Goal: Information Seeking & Learning: Find specific page/section

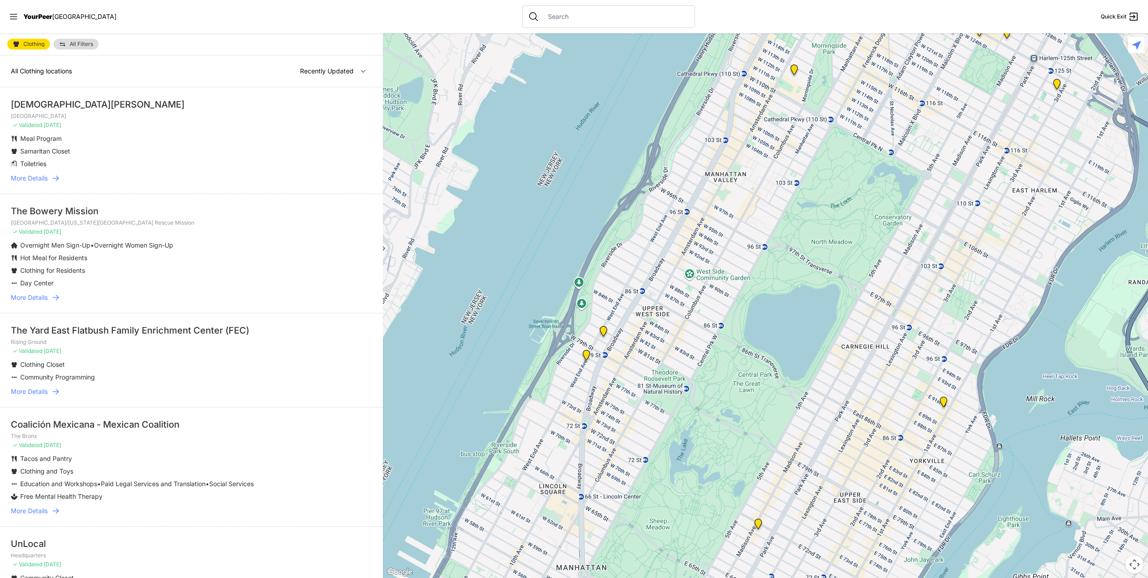
click at [40, 179] on span "More Details" at bounding box center [29, 178] width 37 height 9
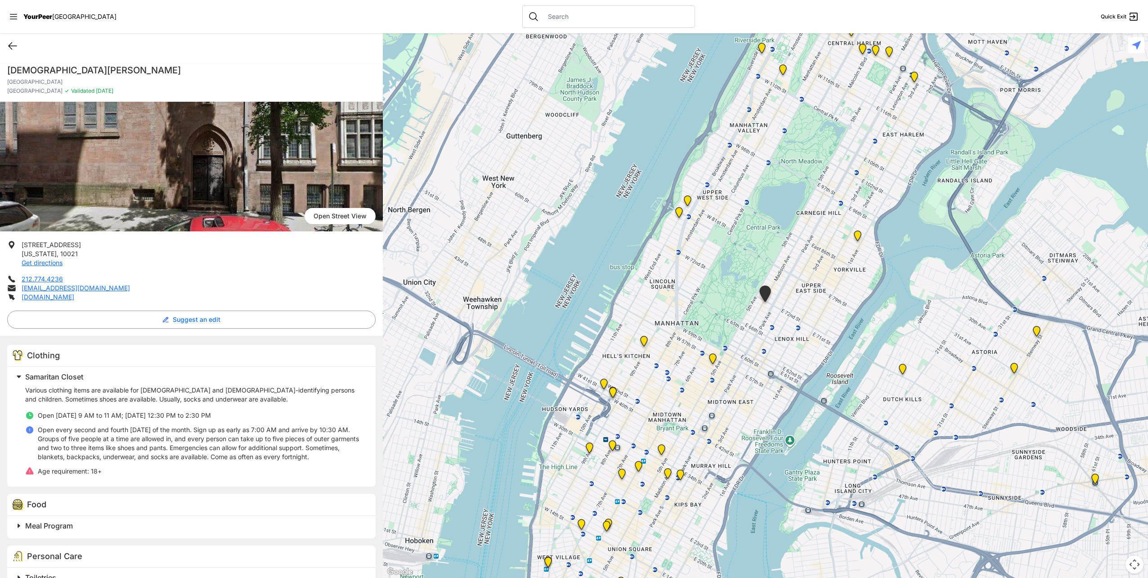
click at [11, 48] on icon at bounding box center [13, 46] width 8 height 7
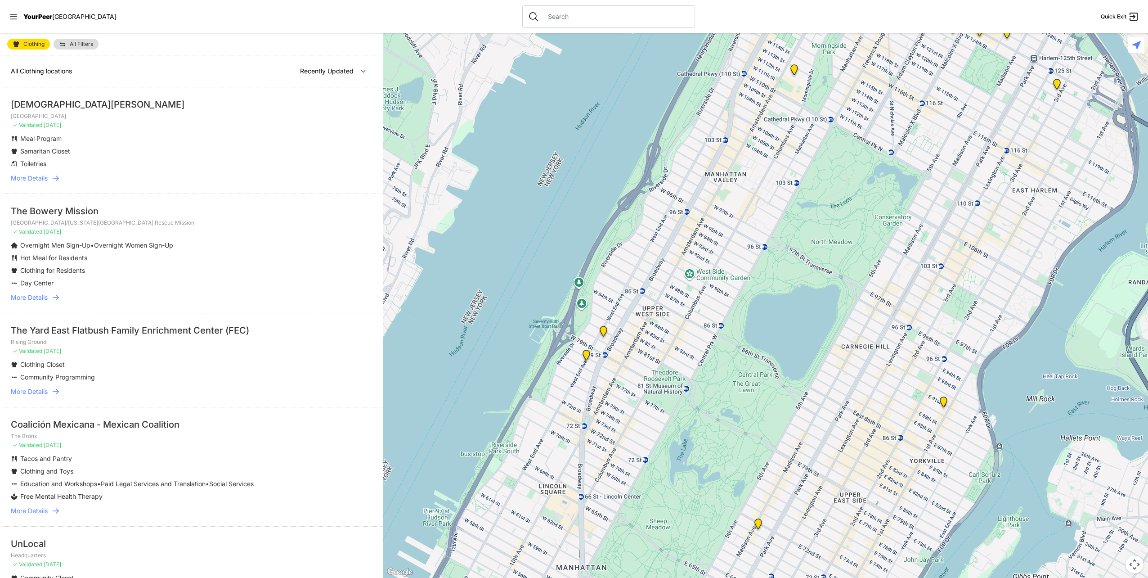
click at [87, 44] on span "All Filters" at bounding box center [81, 43] width 23 height 5
select select "nearby"
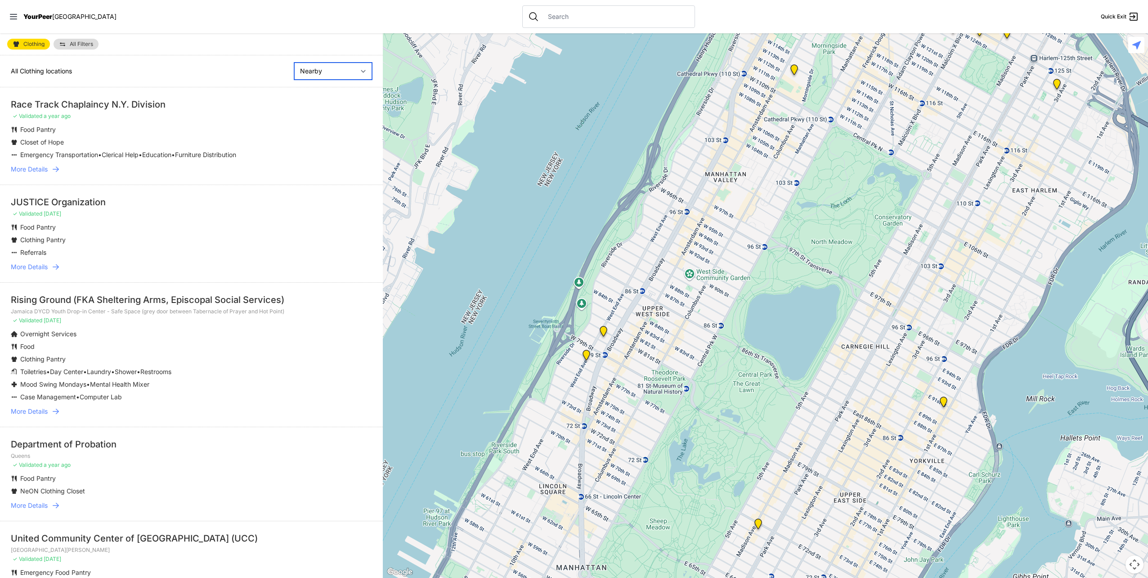
click at [315, 71] on select "Nearby Recently Updated Most Services" at bounding box center [333, 71] width 78 height 17
click at [98, 66] on div "All Clothing locations Nearby Recently Updated Most Services" at bounding box center [191, 71] width 383 height 32
click at [25, 40] on link "Clothing" at bounding box center [28, 44] width 43 height 11
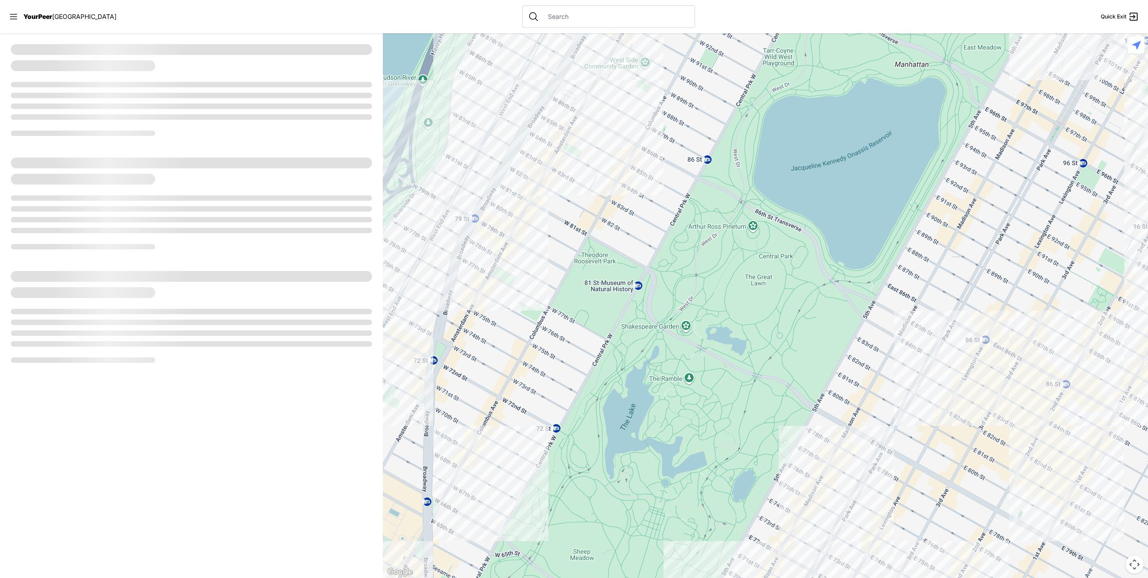
click at [547, 18] on input "text" at bounding box center [616, 16] width 147 height 9
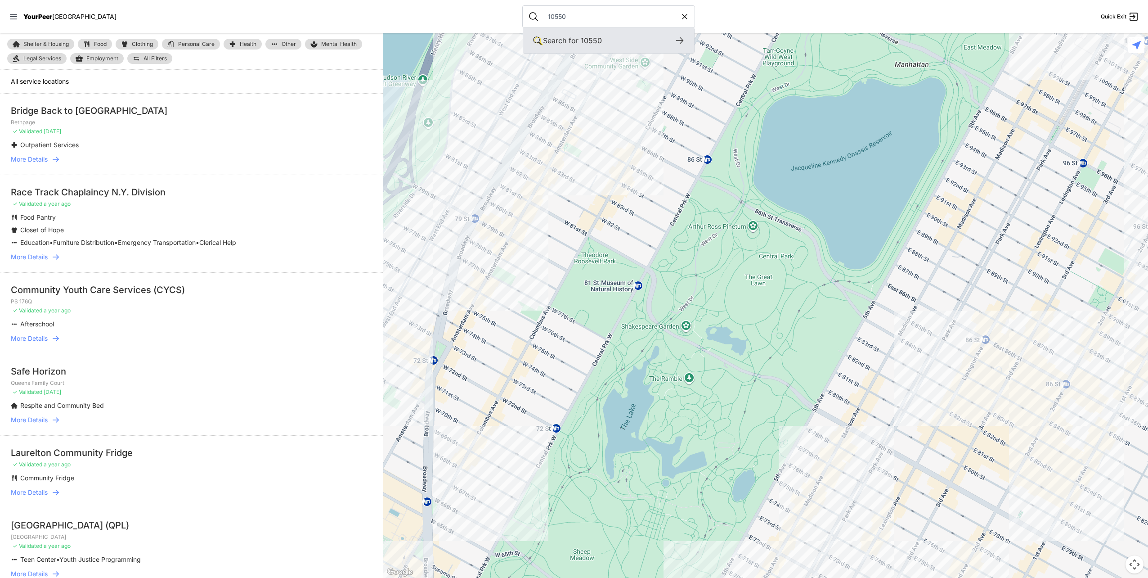
type input "10550"
click at [581, 42] on span "10550" at bounding box center [591, 40] width 21 height 9
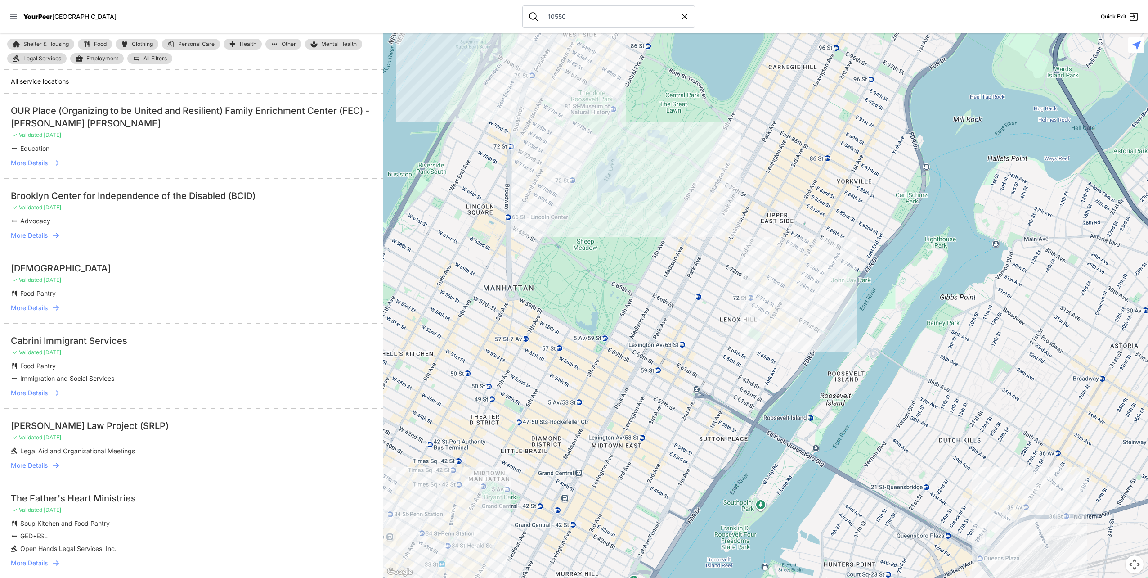
click at [138, 43] on span "Clothing" at bounding box center [142, 43] width 21 height 5
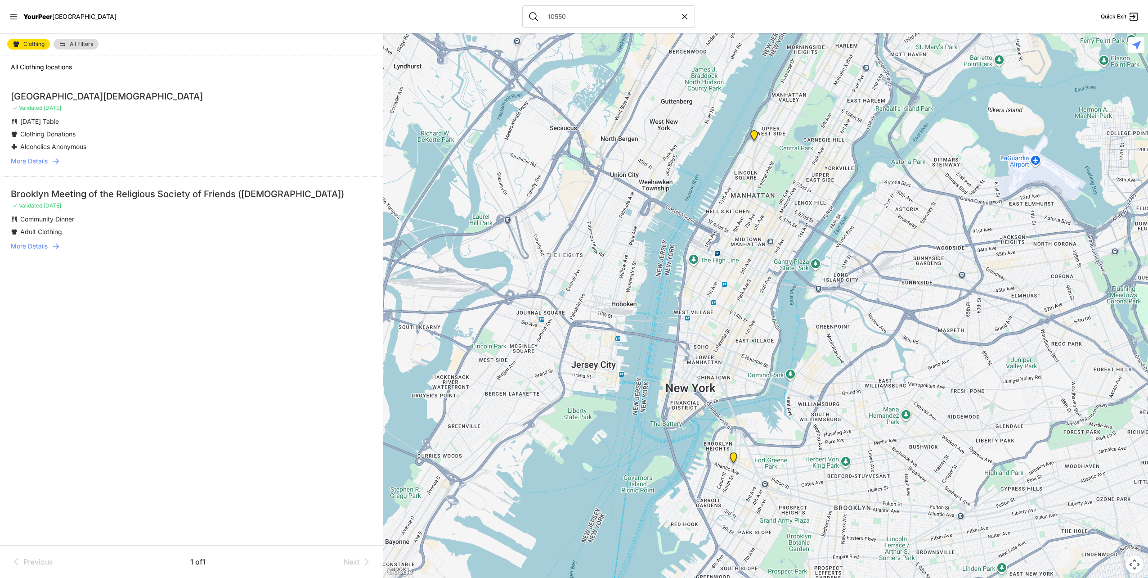
click at [31, 162] on span "More Details" at bounding box center [29, 161] width 37 height 9
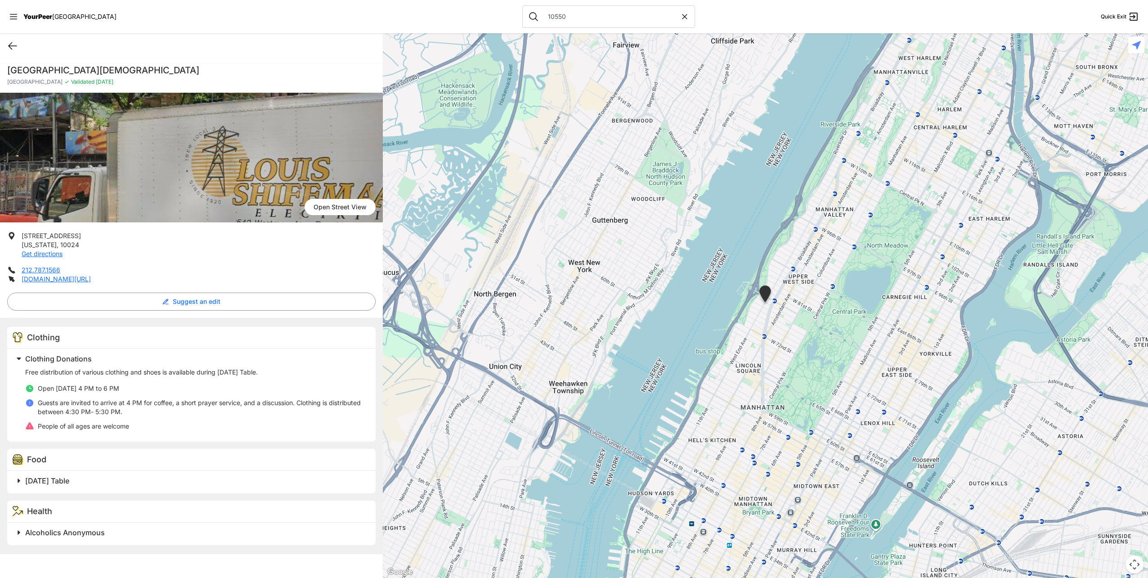
click at [14, 43] on icon at bounding box center [12, 45] width 11 height 11
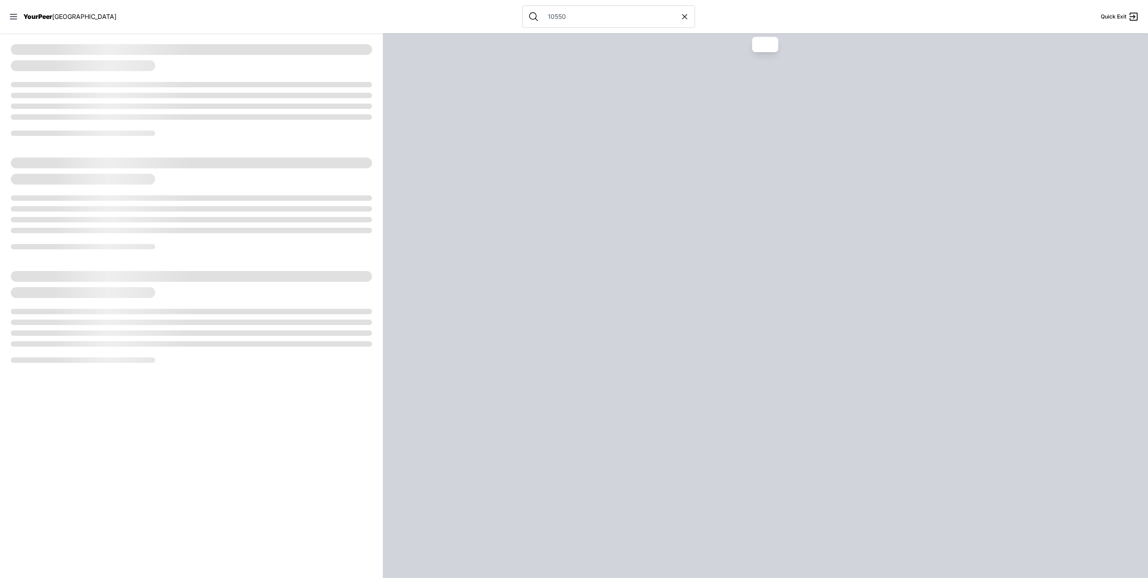
drag, startPoint x: 14, startPoint y: 43, endPoint x: 25, endPoint y: 47, distance: 11.5
click at [14, 43] on div at bounding box center [191, 89] width 383 height 113
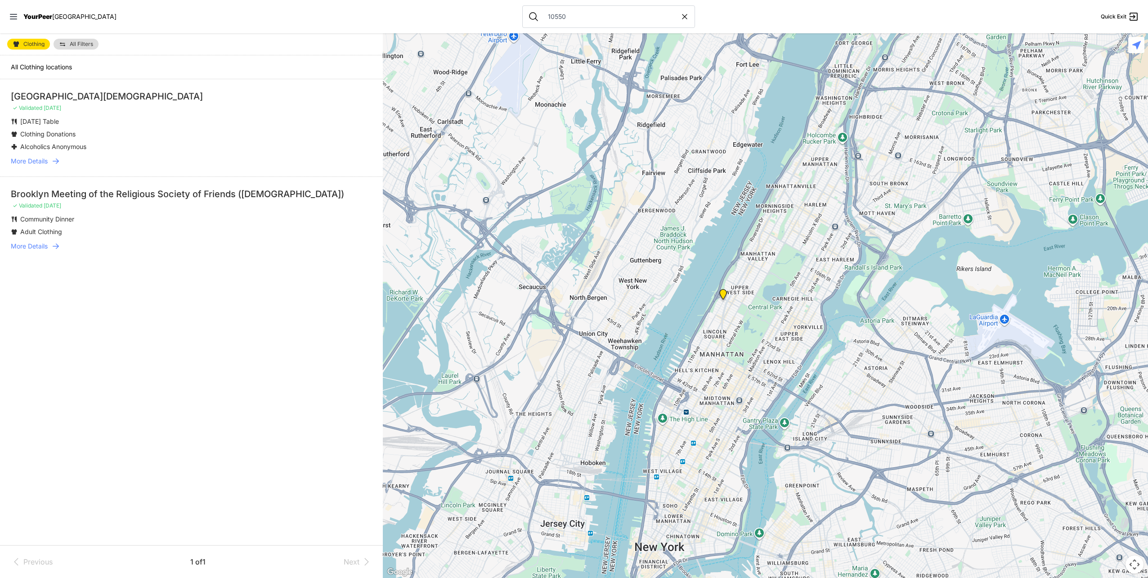
click at [43, 96] on div "[GEOGRAPHIC_DATA][DEMOGRAPHIC_DATA]" at bounding box center [191, 96] width 361 height 13
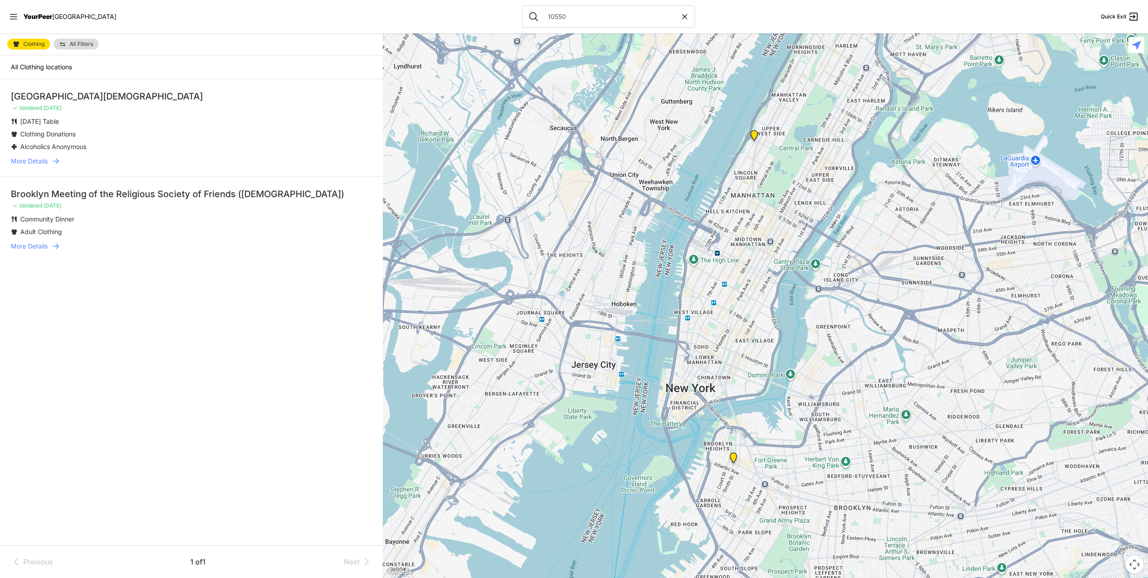
click at [48, 160] on span "More Details" at bounding box center [29, 161] width 37 height 9
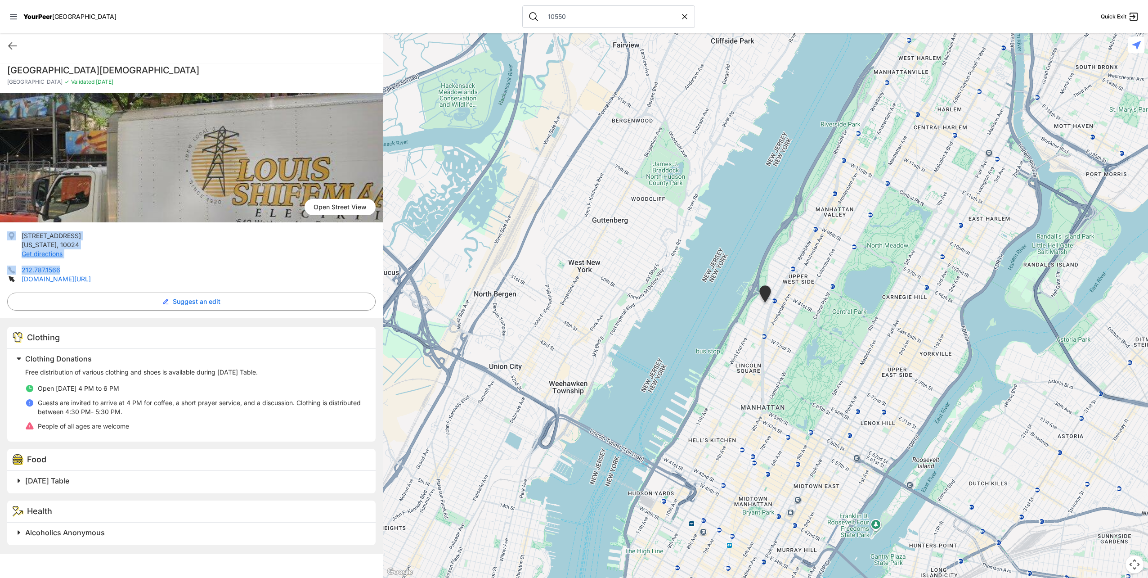
drag, startPoint x: 18, startPoint y: 232, endPoint x: 73, endPoint y: 268, distance: 66.3
click at [73, 268] on ul "[STREET_ADDRESS][US_STATE] Get directions 212.787.1566 [DOMAIN_NAME][URL]" at bounding box center [191, 257] width 368 height 52
drag, startPoint x: 73, startPoint y: 268, endPoint x: 50, endPoint y: 244, distance: 33.4
copy ul "[STREET_ADDRESS][US_STATE] Get directions 212.787.1566"
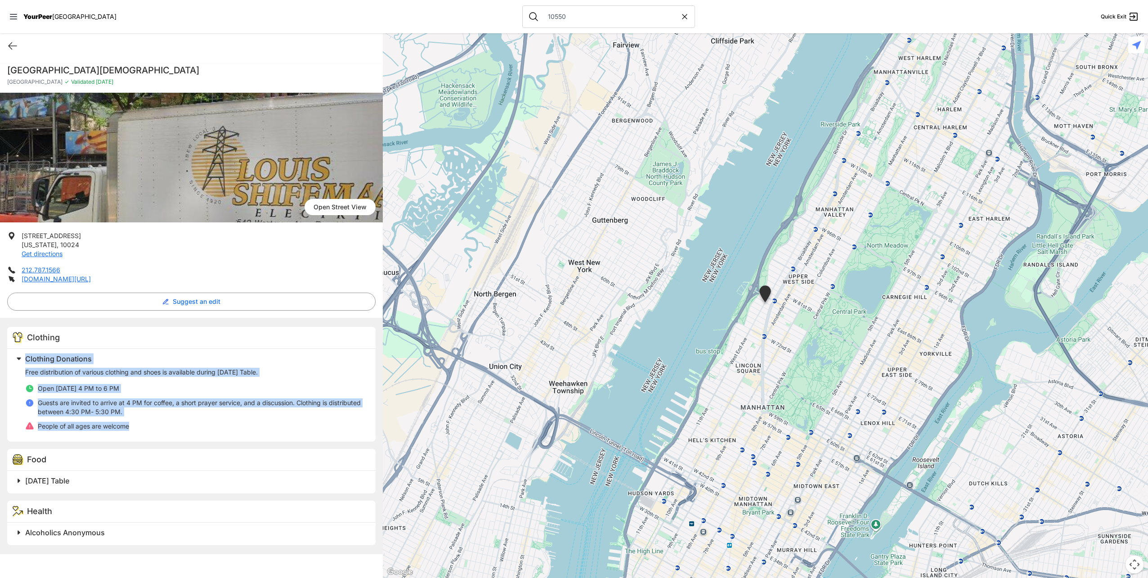
drag, startPoint x: 27, startPoint y: 356, endPoint x: 140, endPoint y: 429, distance: 134.5
click at [140, 429] on div "Clothing Donations Free distribution of various clothing and shoes is available…" at bounding box center [189, 393] width 352 height 82
drag, startPoint x: 140, startPoint y: 429, endPoint x: 108, endPoint y: 406, distance: 39.0
copy div "Clothing Donations Free distribution of various clothing and shoes is available…"
